Goal: Information Seeking & Learning: Learn about a topic

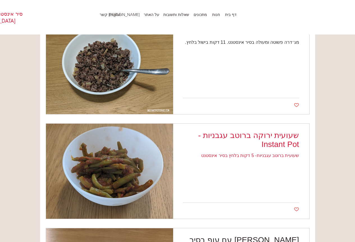
scroll to position [309, 0]
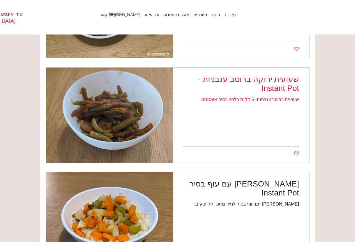
click at [248, 79] on h2 "שעועית ירוקה ברוטב עגבניות - Instant Pot" at bounding box center [241, 84] width 116 height 18
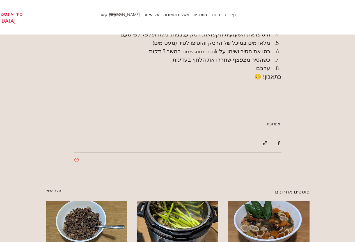
scroll to position [602, 0]
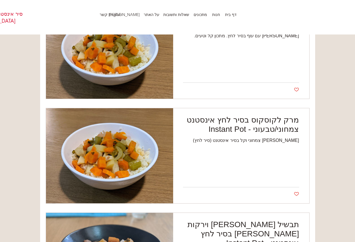
scroll to position [561, 0]
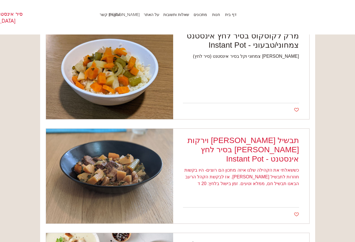
click at [260, 167] on div "כששאלתי את הקהילה שלנו איזה מתכון הם רוצים- היו בקשות חוזרות לתבשיל [PERSON_NAM…" at bounding box center [241, 177] width 116 height 20
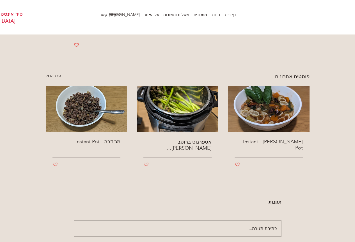
scroll to position [1127, 0]
